Goal: Task Accomplishment & Management: Manage account settings

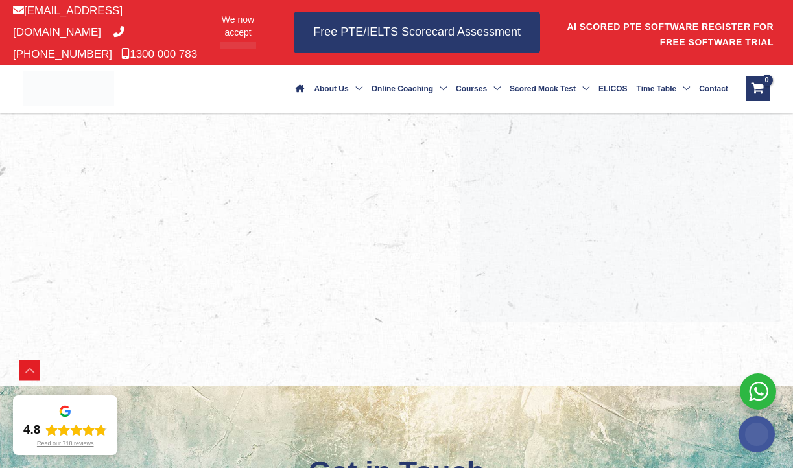
scroll to position [373, 0]
